Goal: Task Accomplishment & Management: Manage account settings

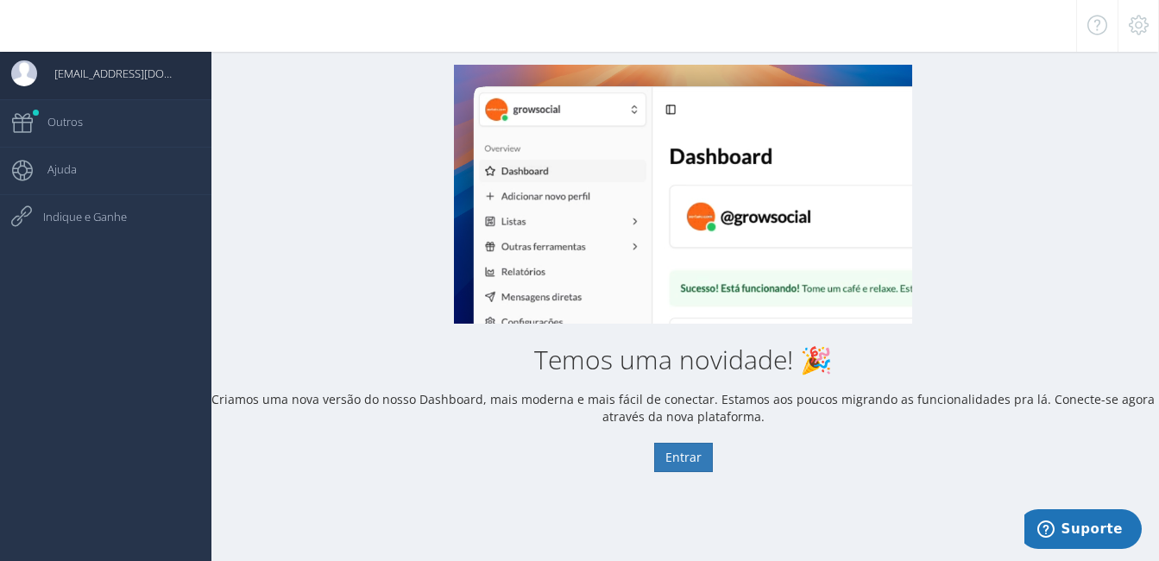
click at [102, 84] on span "[EMAIL_ADDRESS][DOMAIN_NAME]" at bounding box center [108, 73] width 142 height 43
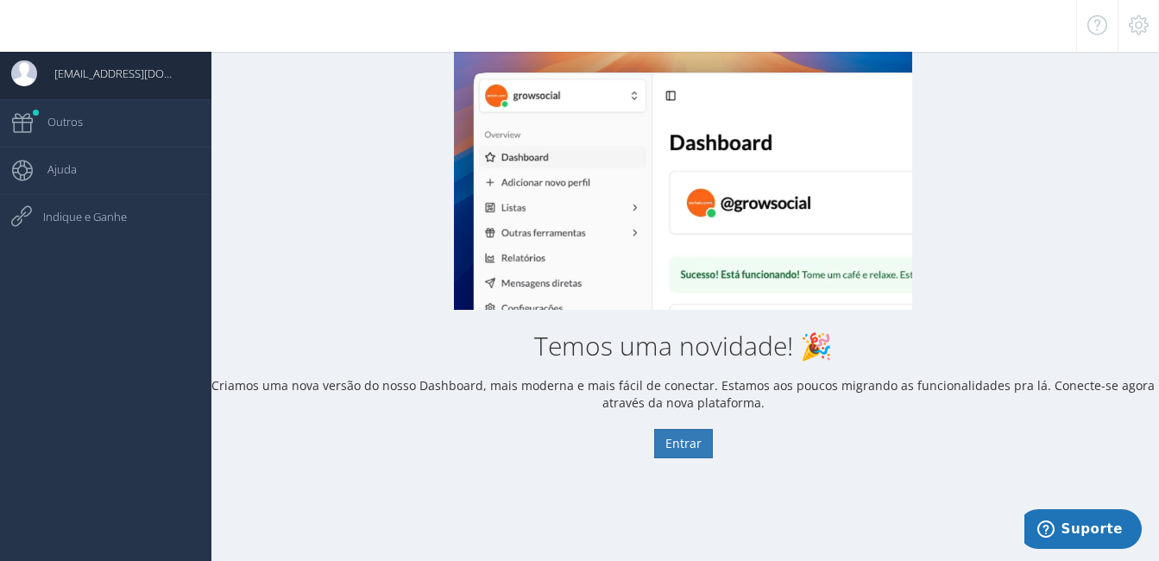
scroll to position [17, 0]
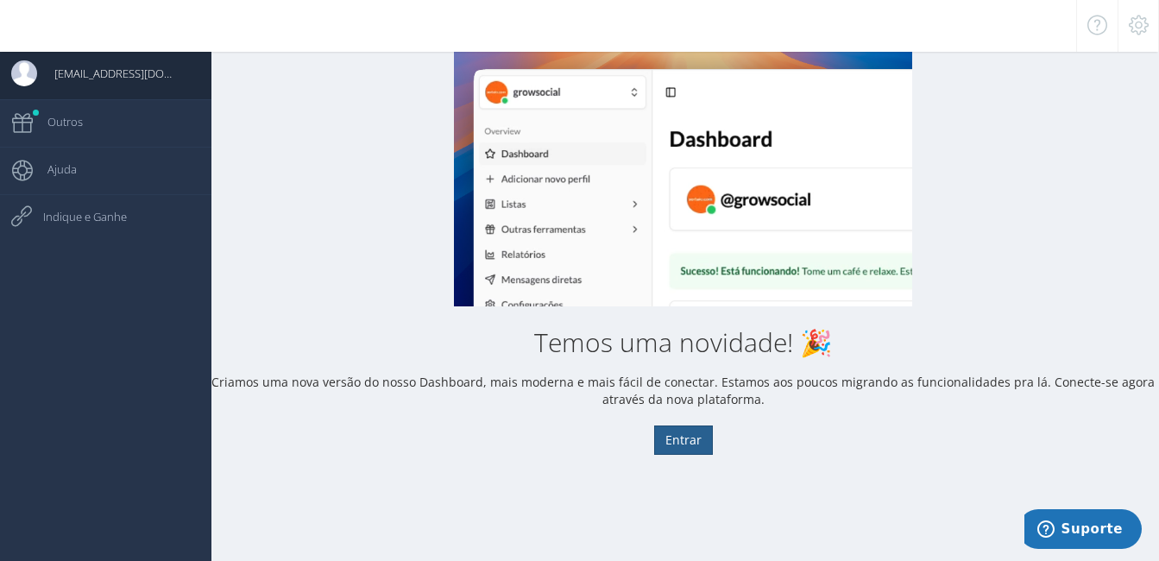
click at [694, 443] on button "Entrar" at bounding box center [683, 440] width 59 height 29
click at [1137, 36] on div at bounding box center [1138, 26] width 41 height 52
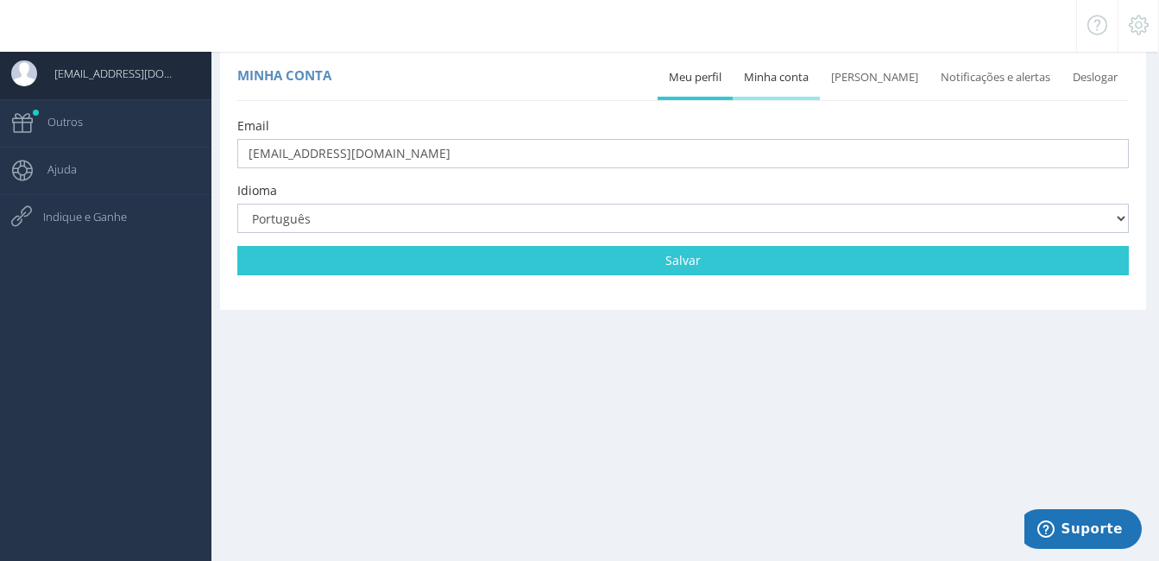
click at [820, 74] on link "Minha conta" at bounding box center [776, 78] width 87 height 38
click at [711, 80] on link "Meu perfil" at bounding box center [695, 78] width 75 height 38
click at [998, 73] on link "Notificações e alertas" at bounding box center [996, 78] width 132 height 38
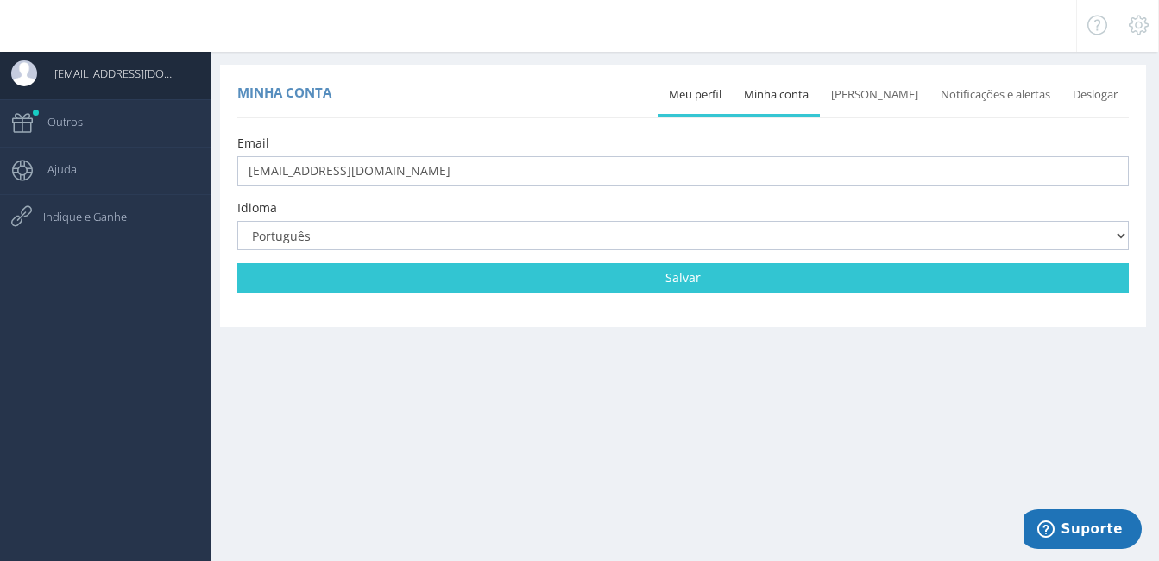
click at [1148, 24] on icon at bounding box center [1139, 25] width 20 height 12
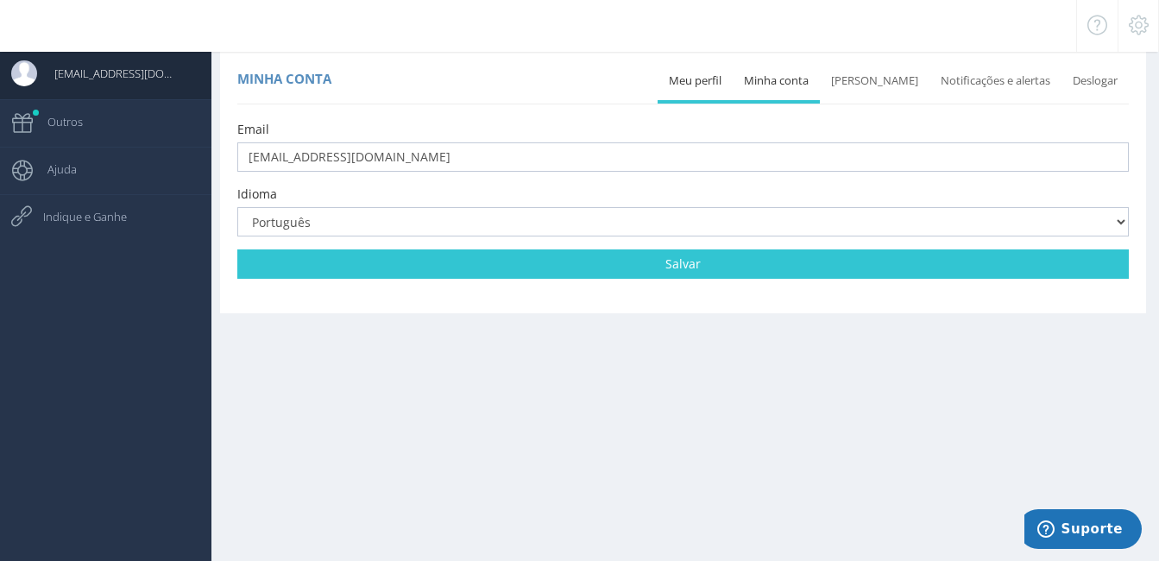
scroll to position [17, 0]
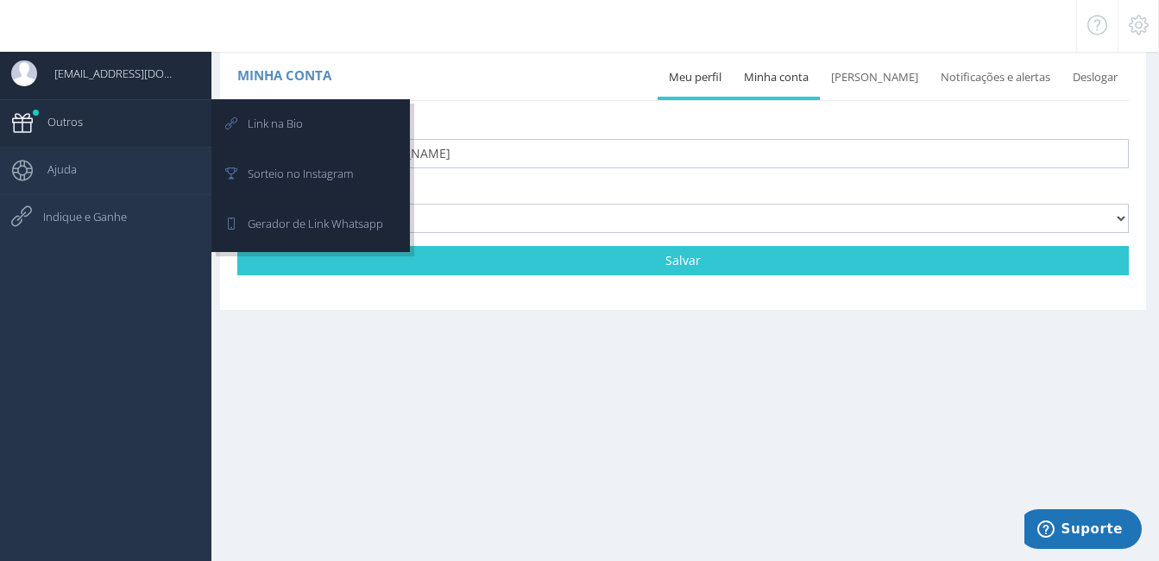
click at [66, 124] on span "Outros" at bounding box center [56, 121] width 53 height 43
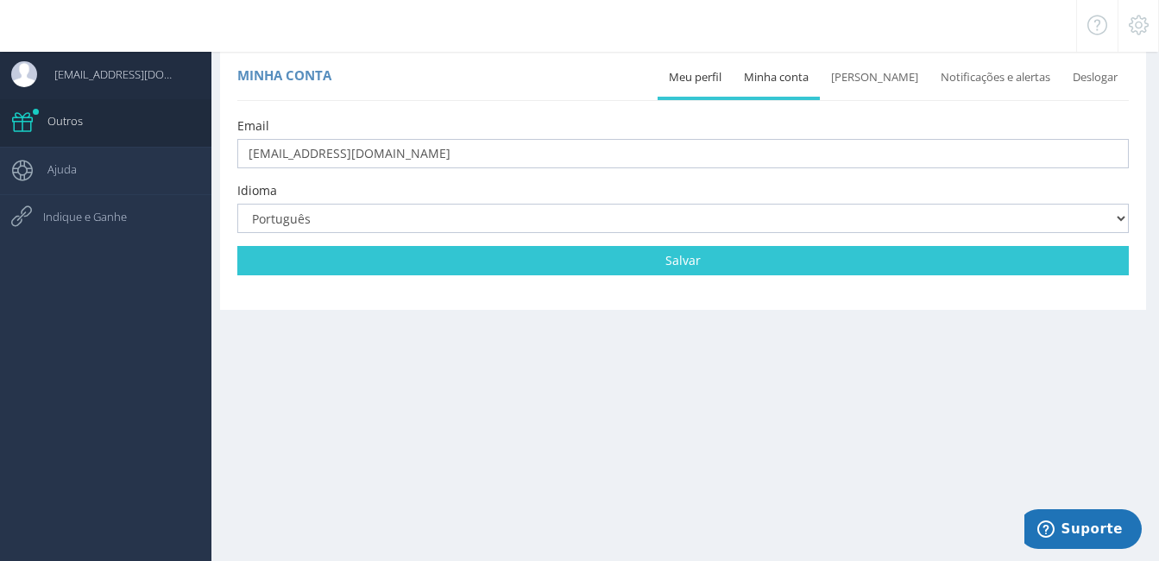
click at [127, 56] on span "[EMAIL_ADDRESS][DOMAIN_NAME]" at bounding box center [108, 74] width 142 height 43
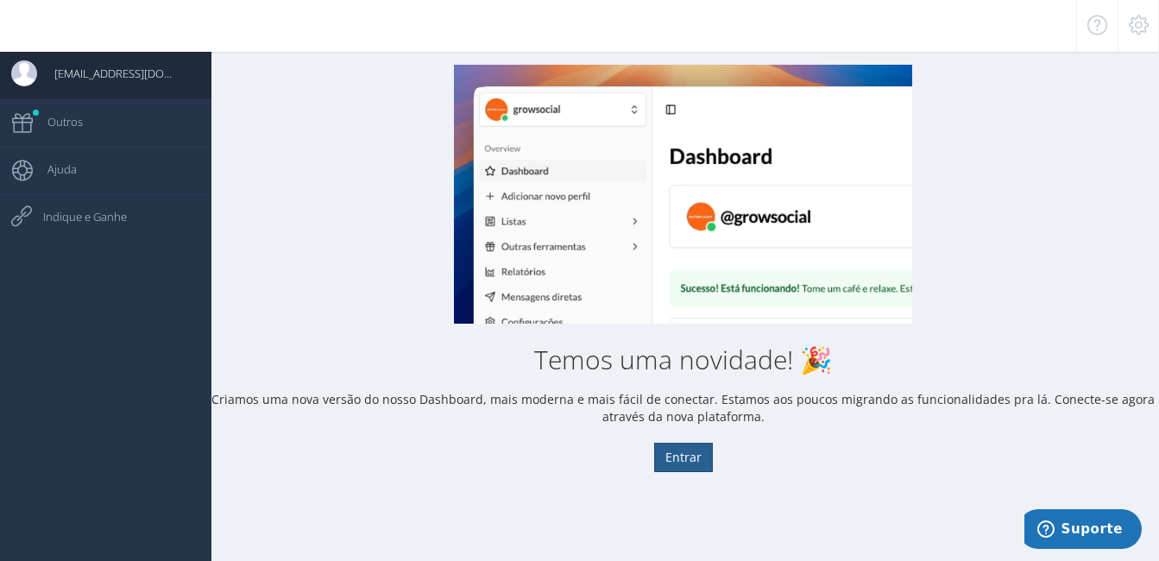
scroll to position [17, 0]
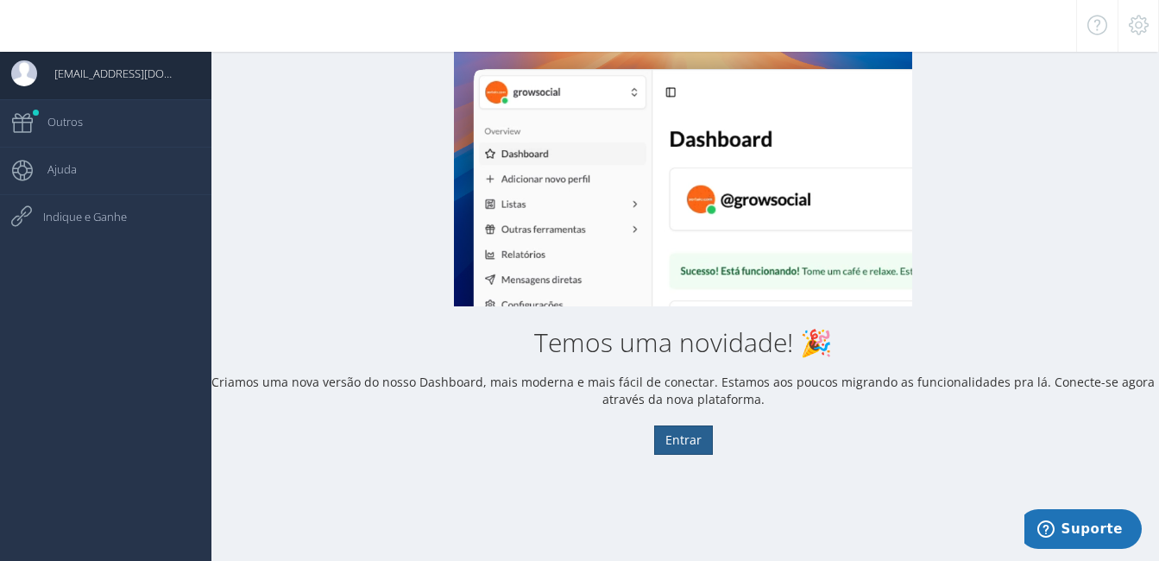
click at [678, 445] on button "Entrar" at bounding box center [683, 440] width 59 height 29
click at [98, 75] on span "[EMAIL_ADDRESS][DOMAIN_NAME]" at bounding box center [108, 73] width 142 height 43
click at [1137, 31] on icon at bounding box center [1139, 25] width 20 height 12
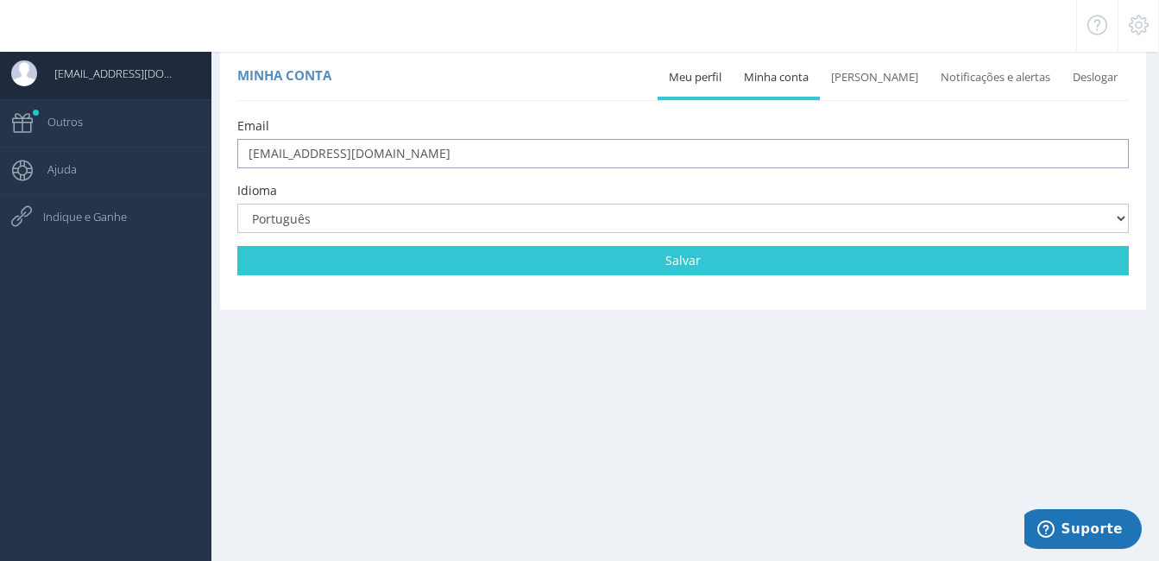
drag, startPoint x: 389, startPoint y: 155, endPoint x: 279, endPoint y: 158, distance: 110.5
click at [279, 158] on input "[EMAIL_ADDRESS][DOMAIN_NAME]" at bounding box center [683, 153] width 892 height 29
